Goal: Use online tool/utility: Utilize a website feature to perform a specific function

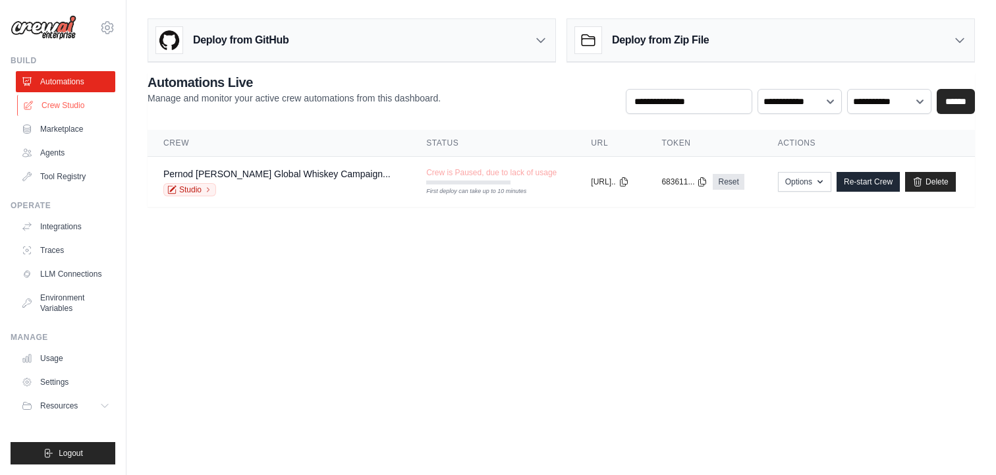
click at [84, 105] on link "Crew Studio" at bounding box center [67, 105] width 100 height 21
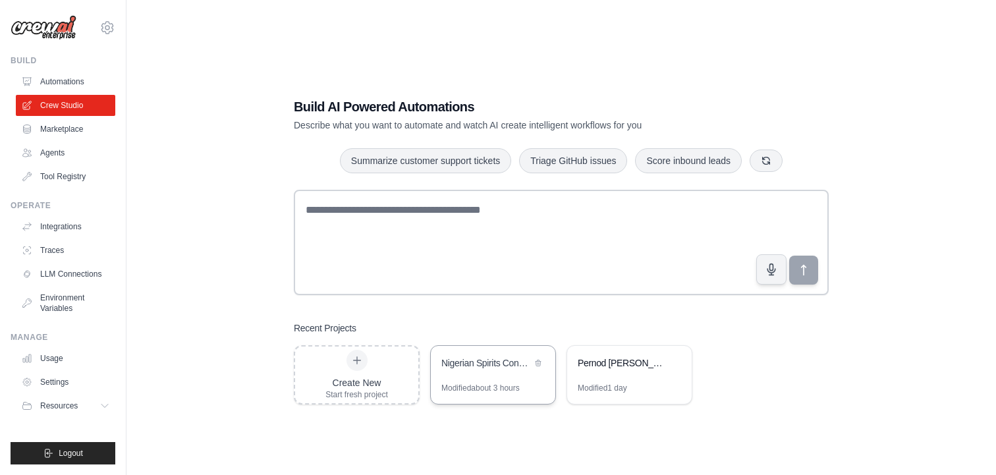
click at [473, 366] on div "Nigerian Spirits Consumer Demand Map - Pernod [PERSON_NAME] Strategic Insights" at bounding box center [486, 362] width 90 height 13
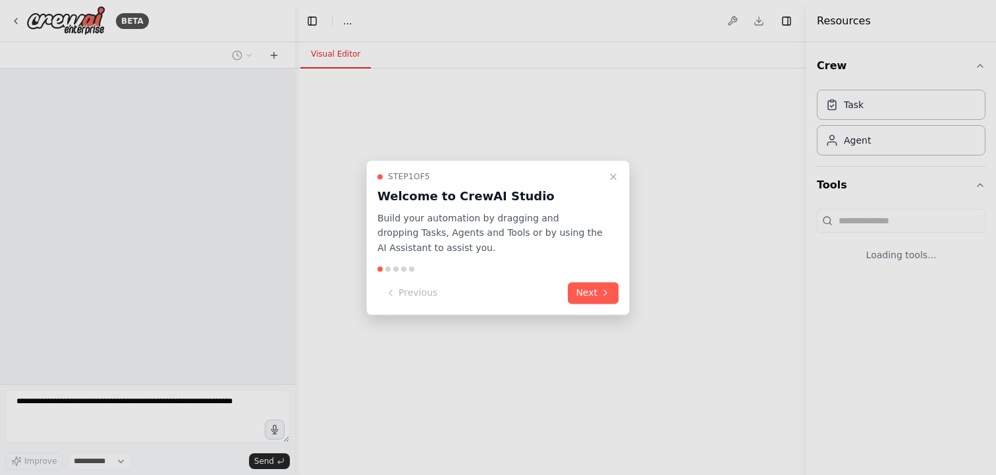
select select "****"
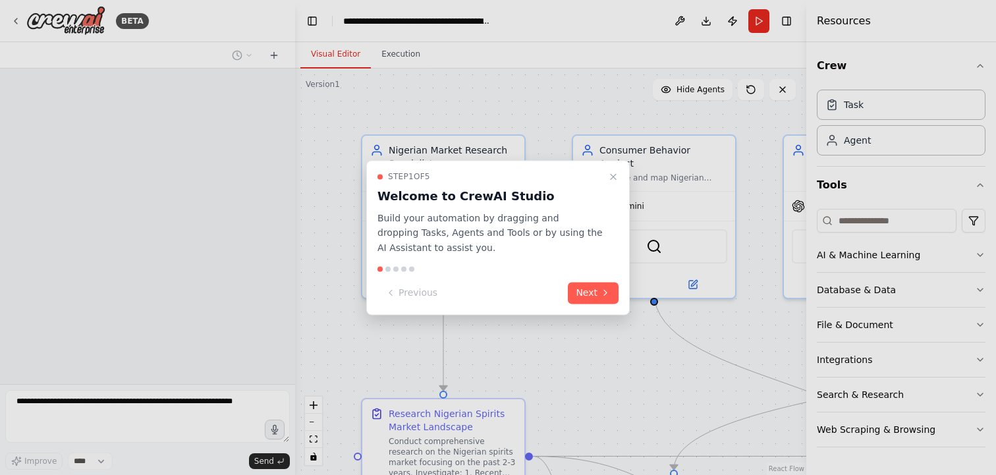
scroll to position [4147, 0]
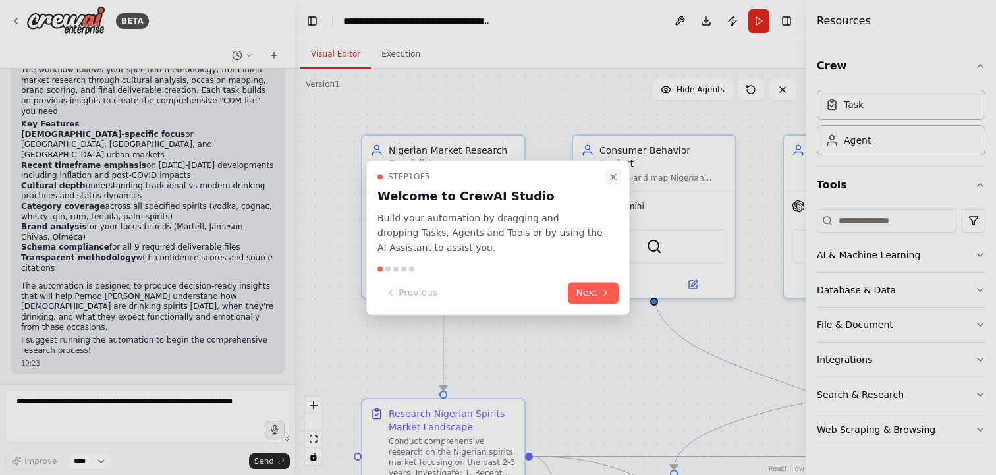
click at [612, 174] on icon "Close walkthrough" at bounding box center [613, 176] width 11 height 11
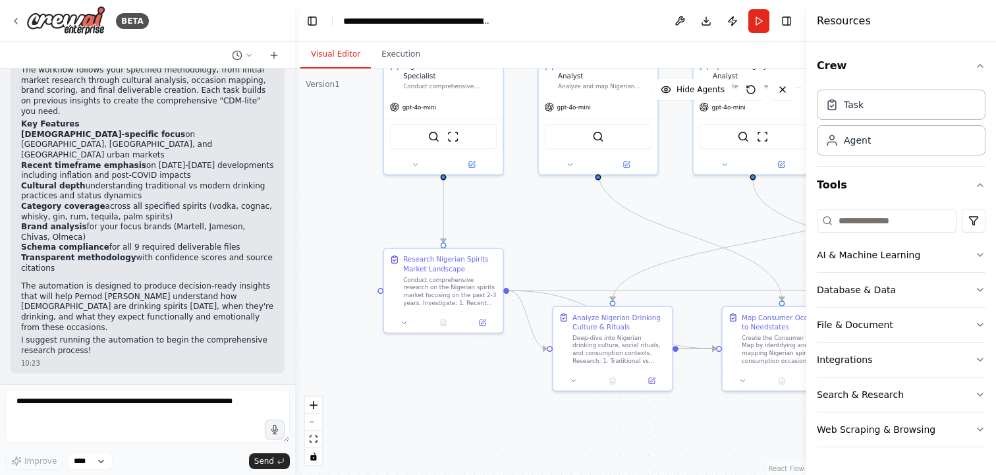
drag, startPoint x: 658, startPoint y: 302, endPoint x: 577, endPoint y: 226, distance: 110.5
click at [577, 226] on div ".deletable-edge-delete-btn { width: 20px; height: 20px; border: 0px solid #ffff…" at bounding box center [550, 272] width 511 height 407
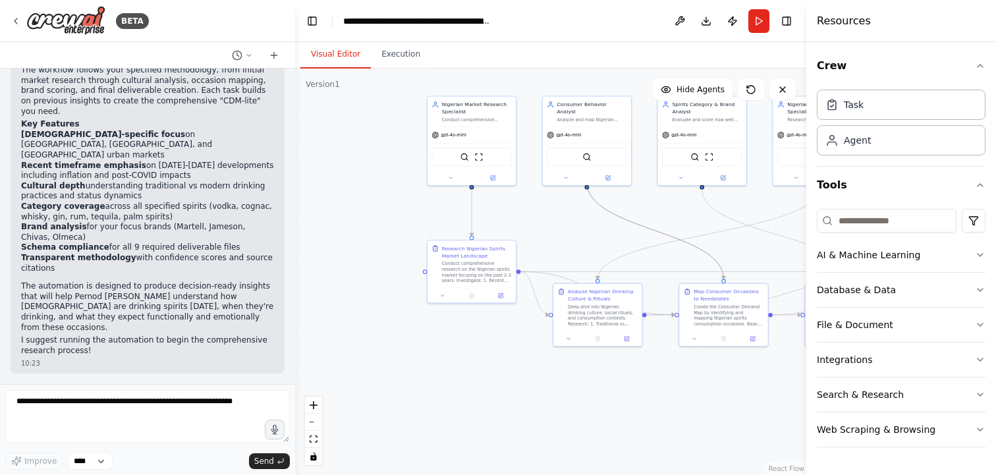
drag, startPoint x: 702, startPoint y: 248, endPoint x: 530, endPoint y: 251, distance: 172.0
click at [530, 251] on div ".deletable-edge-delete-btn { width: 20px; height: 20px; border: 0px solid #ffff…" at bounding box center [550, 272] width 511 height 407
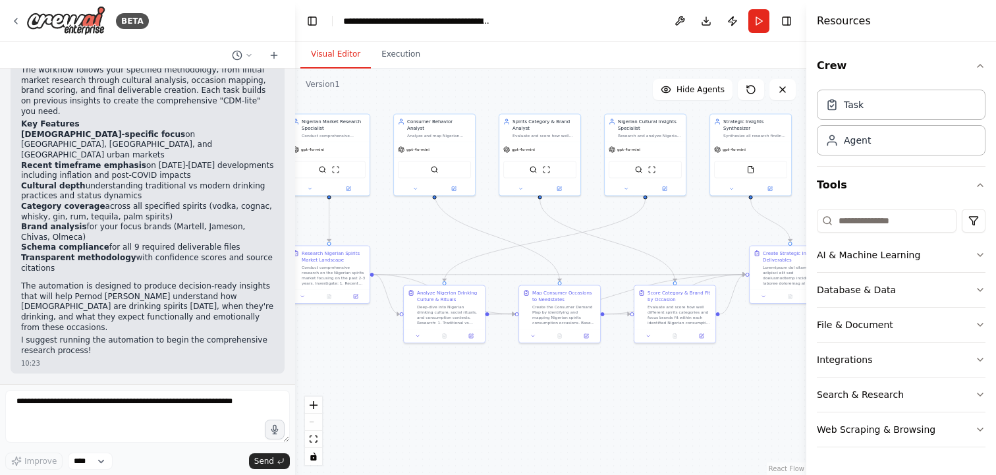
drag, startPoint x: 503, startPoint y: 351, endPoint x: 356, endPoint y: 355, distance: 147.7
click at [356, 355] on div ".deletable-edge-delete-btn { width: 20px; height: 20px; border: 0px solid #ffff…" at bounding box center [550, 272] width 511 height 407
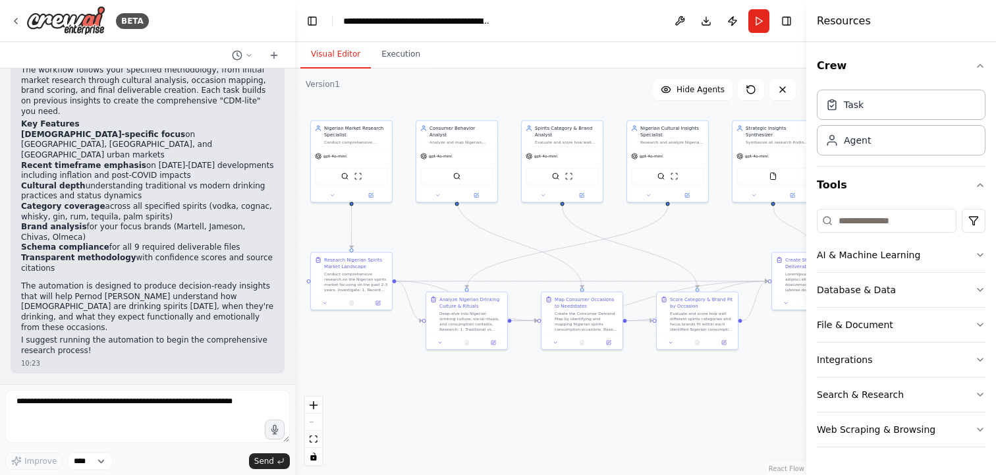
drag, startPoint x: 356, startPoint y: 355, endPoint x: 376, endPoint y: 354, distance: 19.1
click at [376, 355] on div ".deletable-edge-delete-btn { width: 20px; height: 20px; border: 0px solid #ffff…" at bounding box center [550, 272] width 511 height 407
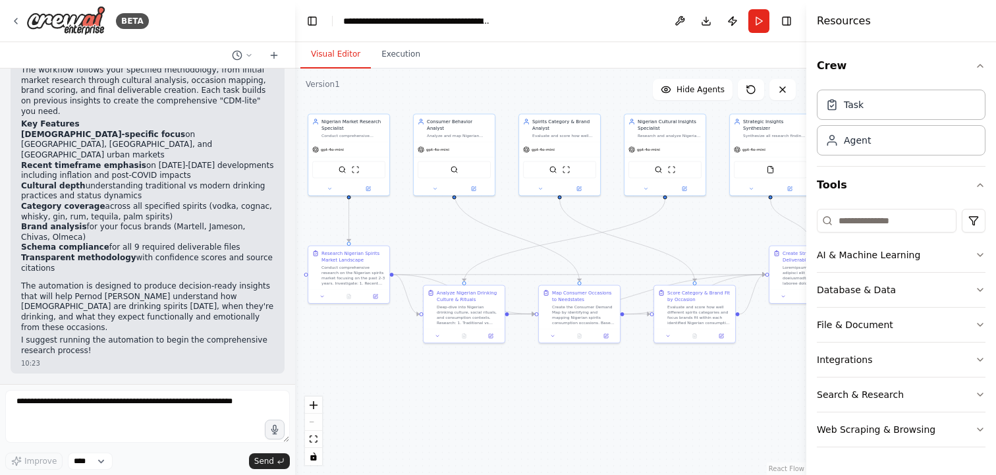
click at [830, 26] on h4 "Resources" at bounding box center [844, 21] width 54 height 16
click at [830, 60] on button "Crew" at bounding box center [901, 65] width 169 height 37
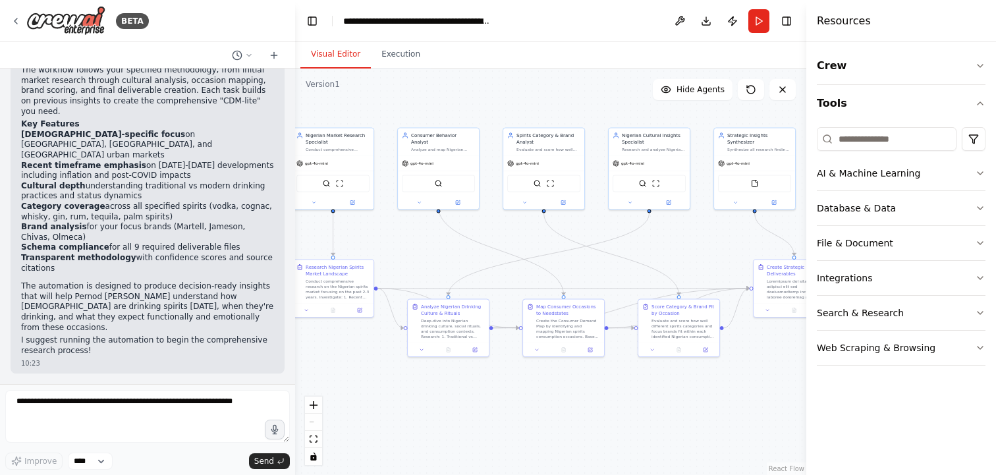
drag, startPoint x: 704, startPoint y: 232, endPoint x: 688, endPoint y: 244, distance: 19.8
click at [688, 244] on div ".deletable-edge-delete-btn { width: 20px; height: 20px; border: 0px solid #ffff…" at bounding box center [550, 272] width 511 height 407
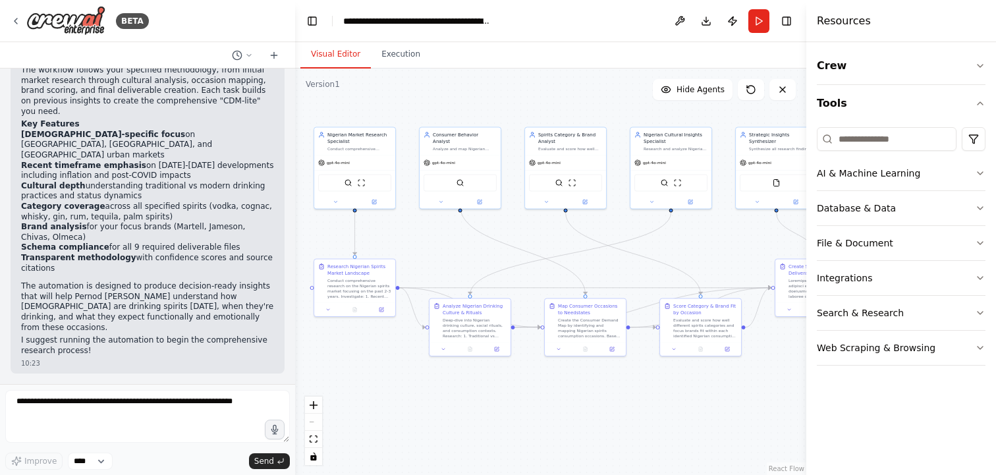
drag, startPoint x: 737, startPoint y: 380, endPoint x: 756, endPoint y: 380, distance: 19.8
click at [758, 380] on div ".deletable-edge-delete-btn { width: 20px; height: 20px; border: 0px solid #ffff…" at bounding box center [550, 272] width 511 height 407
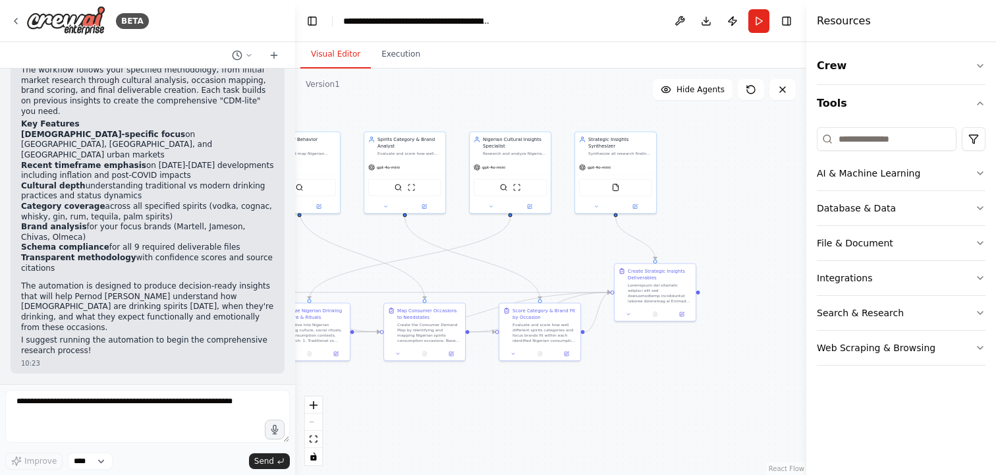
drag, startPoint x: 776, startPoint y: 338, endPoint x: 617, endPoint y: 344, distance: 159.6
click at [617, 343] on div ".deletable-edge-delete-btn { width: 20px; height: 20px; border: 0px solid #ffff…" at bounding box center [550, 272] width 511 height 407
click at [629, 315] on icon at bounding box center [629, 312] width 5 height 5
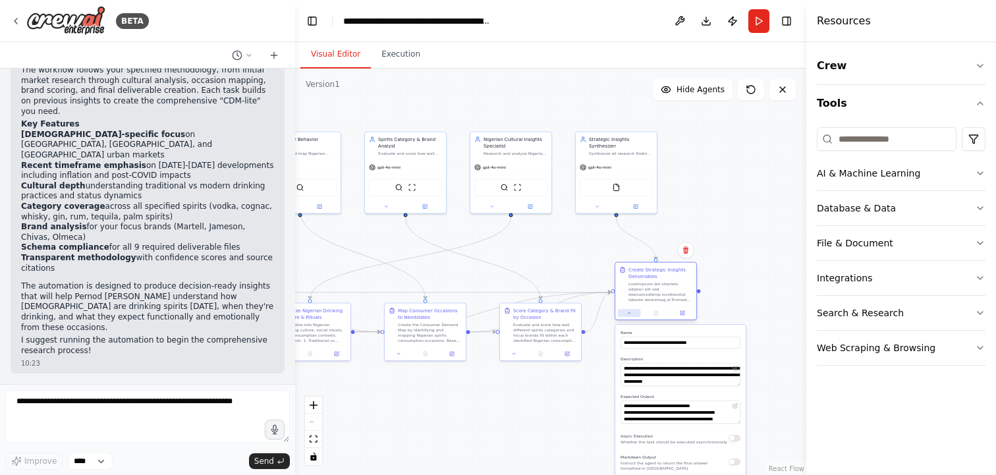
click at [629, 315] on icon at bounding box center [629, 312] width 5 height 5
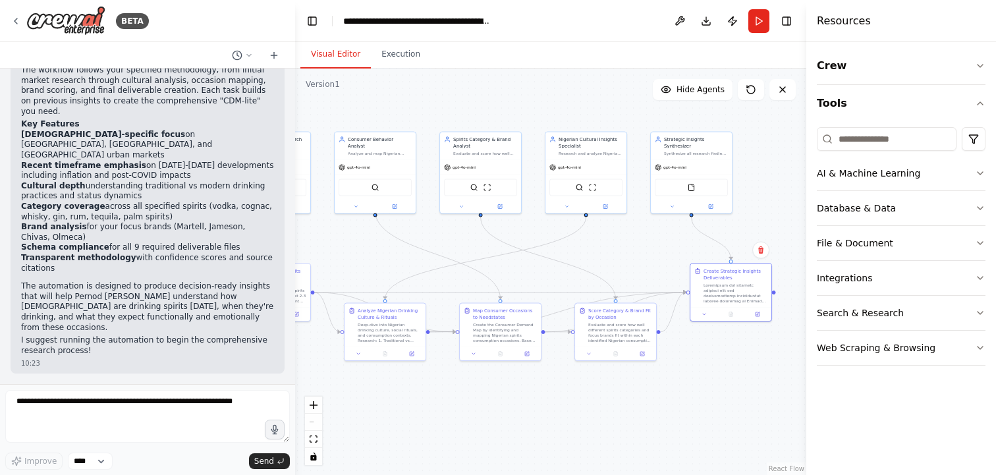
drag, startPoint x: 615, startPoint y: 362, endPoint x: 685, endPoint y: 362, distance: 69.8
click at [686, 362] on div ".deletable-edge-delete-btn { width: 20px; height: 20px; border: 0px solid #ffff…" at bounding box center [550, 272] width 511 height 407
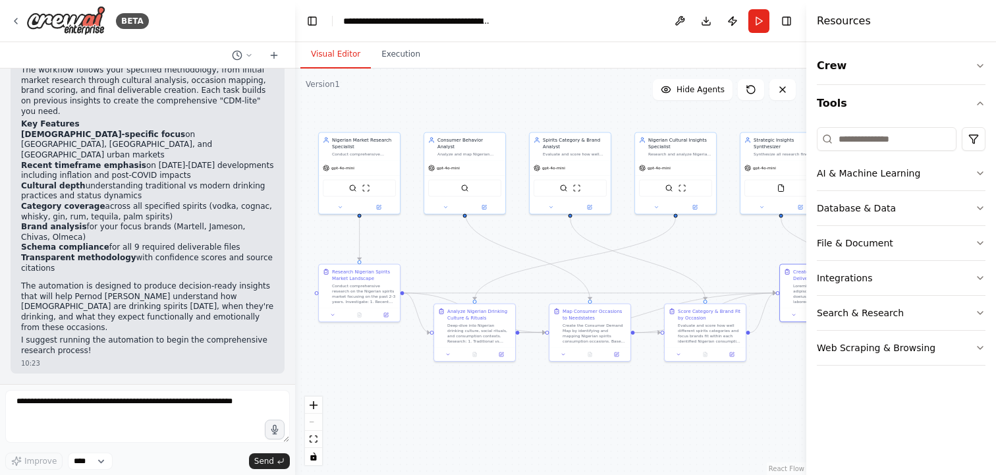
drag, startPoint x: 679, startPoint y: 363, endPoint x: 765, endPoint y: 364, distance: 85.7
click at [766, 364] on div ".deletable-edge-delete-btn { width: 20px; height: 20px; border: 0px solid #ffff…" at bounding box center [550, 272] width 511 height 407
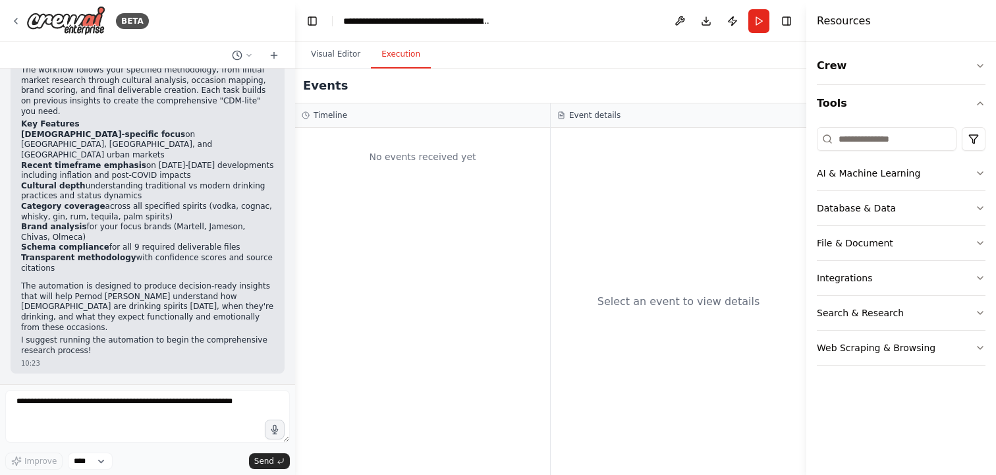
click at [390, 62] on button "Execution" at bounding box center [401, 55] width 60 height 28
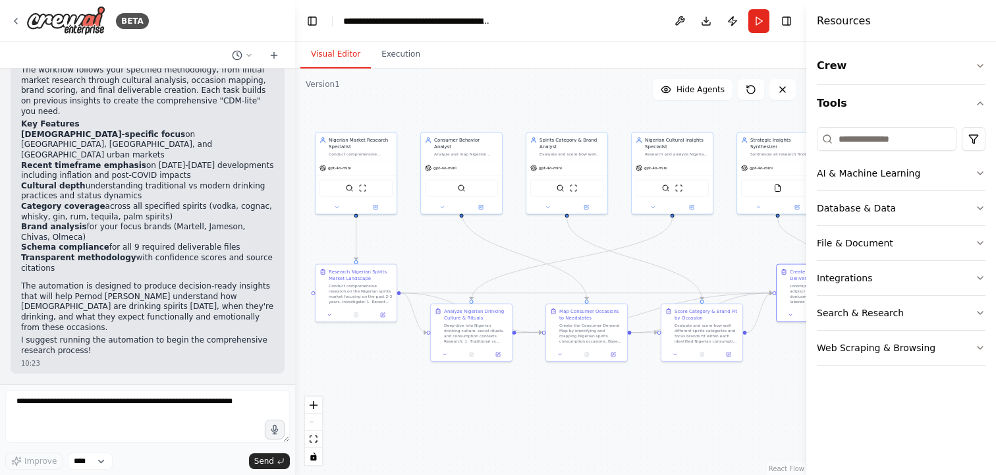
click at [355, 59] on button "Visual Editor" at bounding box center [335, 55] width 71 height 28
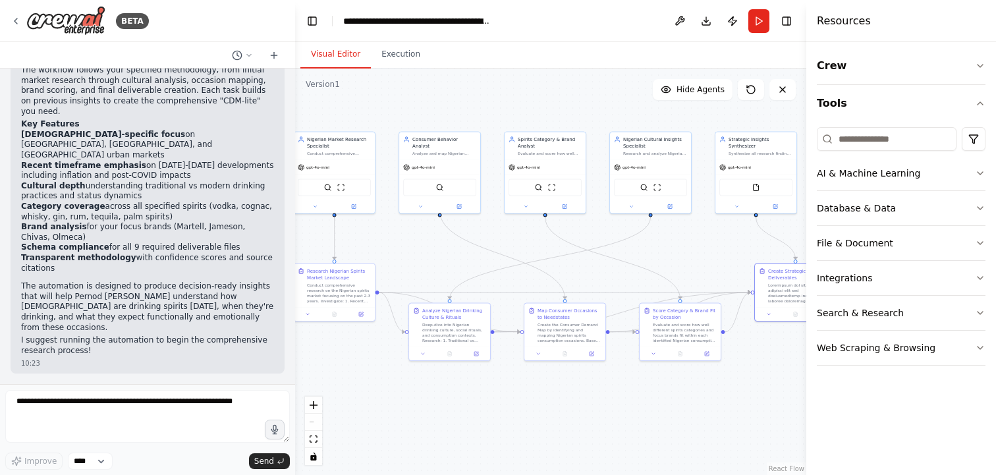
drag, startPoint x: 546, startPoint y: 386, endPoint x: 524, endPoint y: 385, distance: 21.8
click at [524, 385] on div ".deletable-edge-delete-btn { width: 20px; height: 20px; border: 0px solid #ffff…" at bounding box center [550, 272] width 511 height 407
click at [541, 389] on div ".deletable-edge-delete-btn { width: 20px; height: 20px; border: 0px solid #ffff…" at bounding box center [550, 272] width 511 height 407
